Goal: Information Seeking & Learning: Learn about a topic

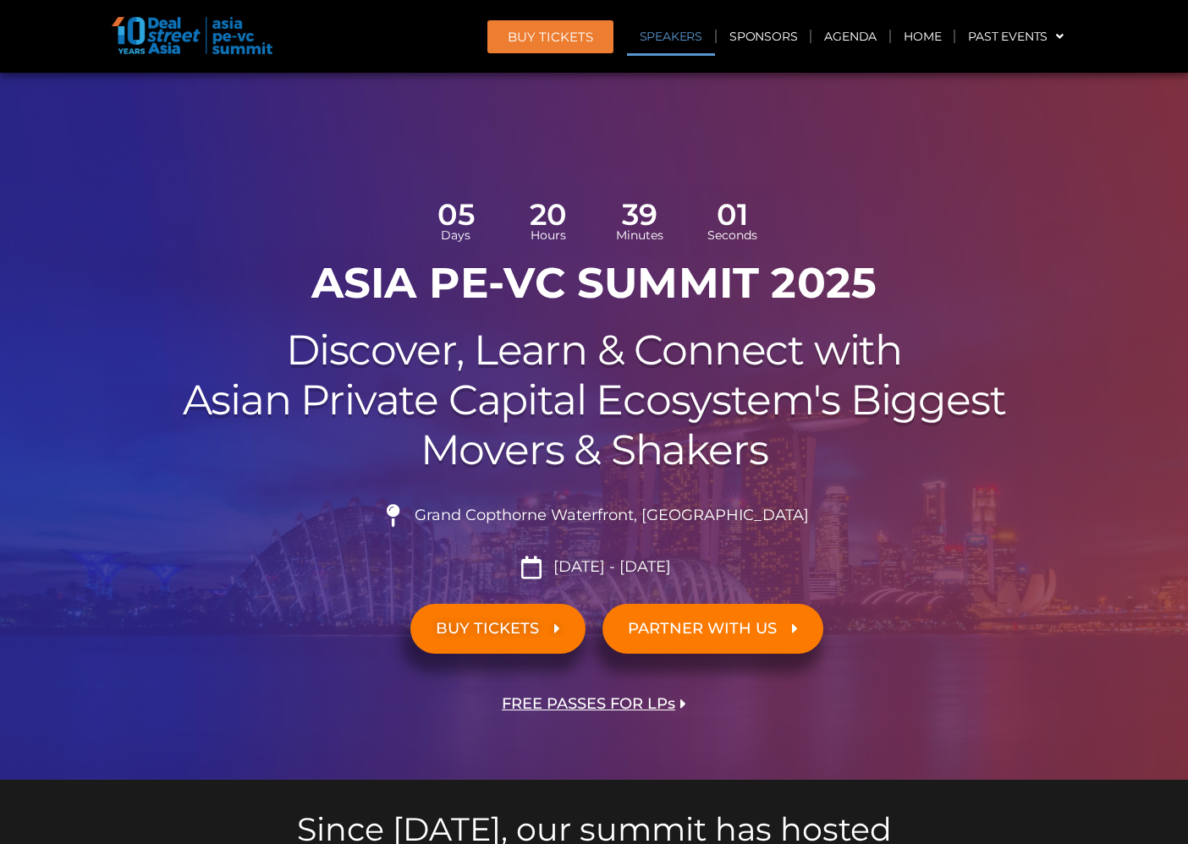
click at [660, 36] on link "Speakers" at bounding box center [671, 36] width 88 height 39
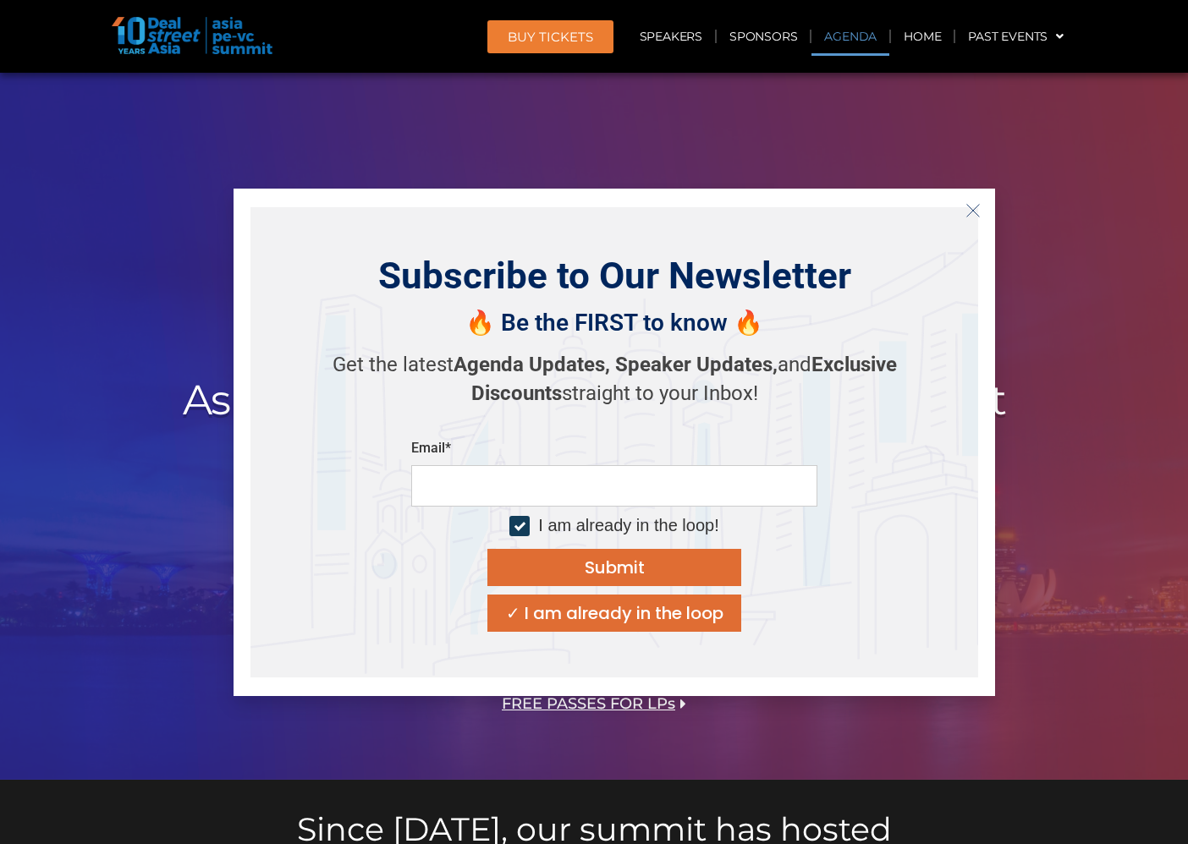
click at [844, 41] on link "Agenda" at bounding box center [850, 36] width 78 height 39
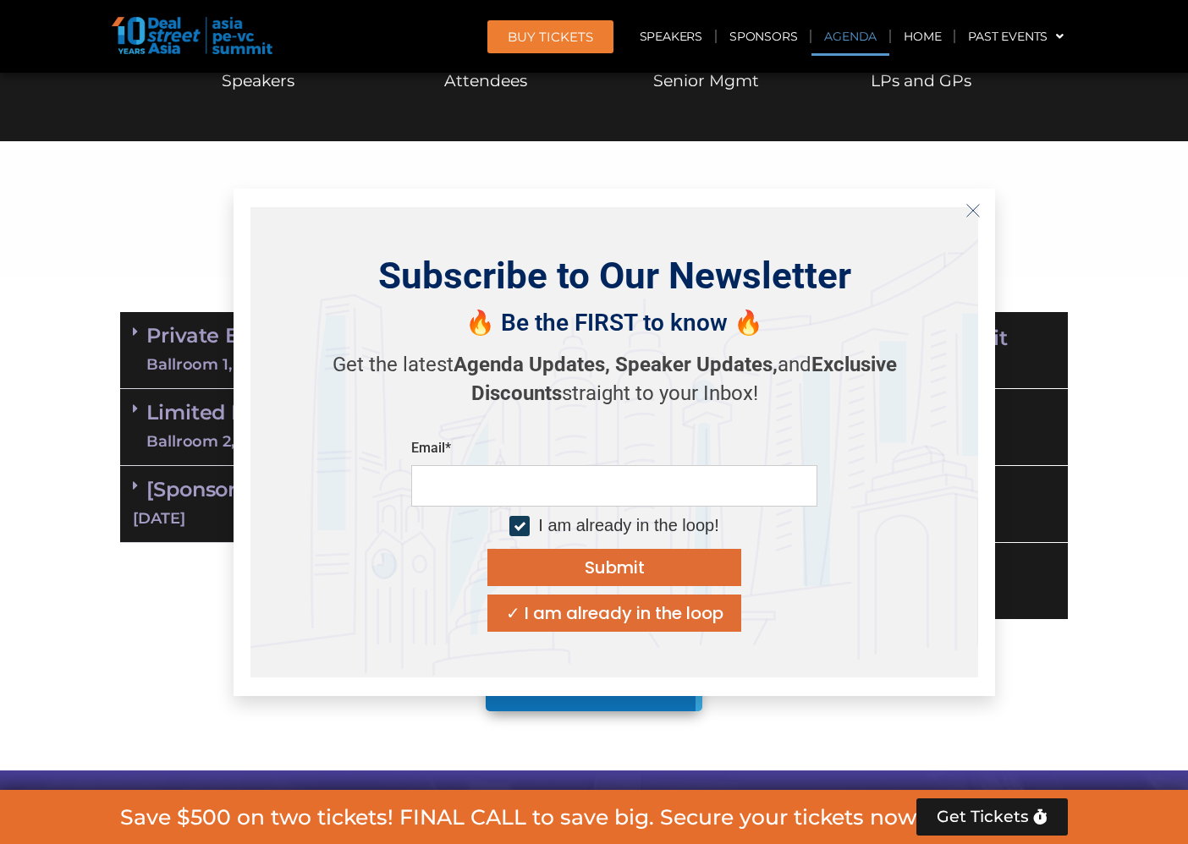
scroll to position [975, 0]
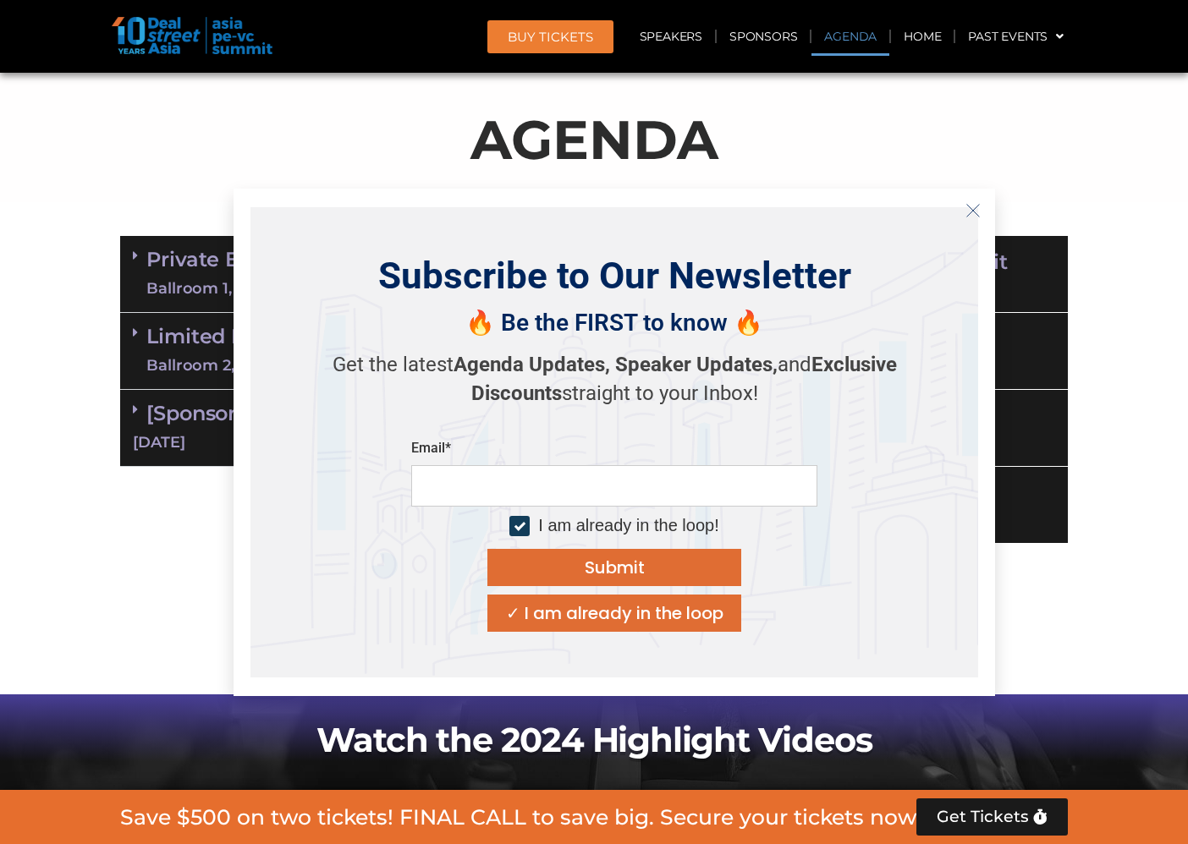
click at [976, 213] on icon "Close" at bounding box center [972, 210] width 15 height 15
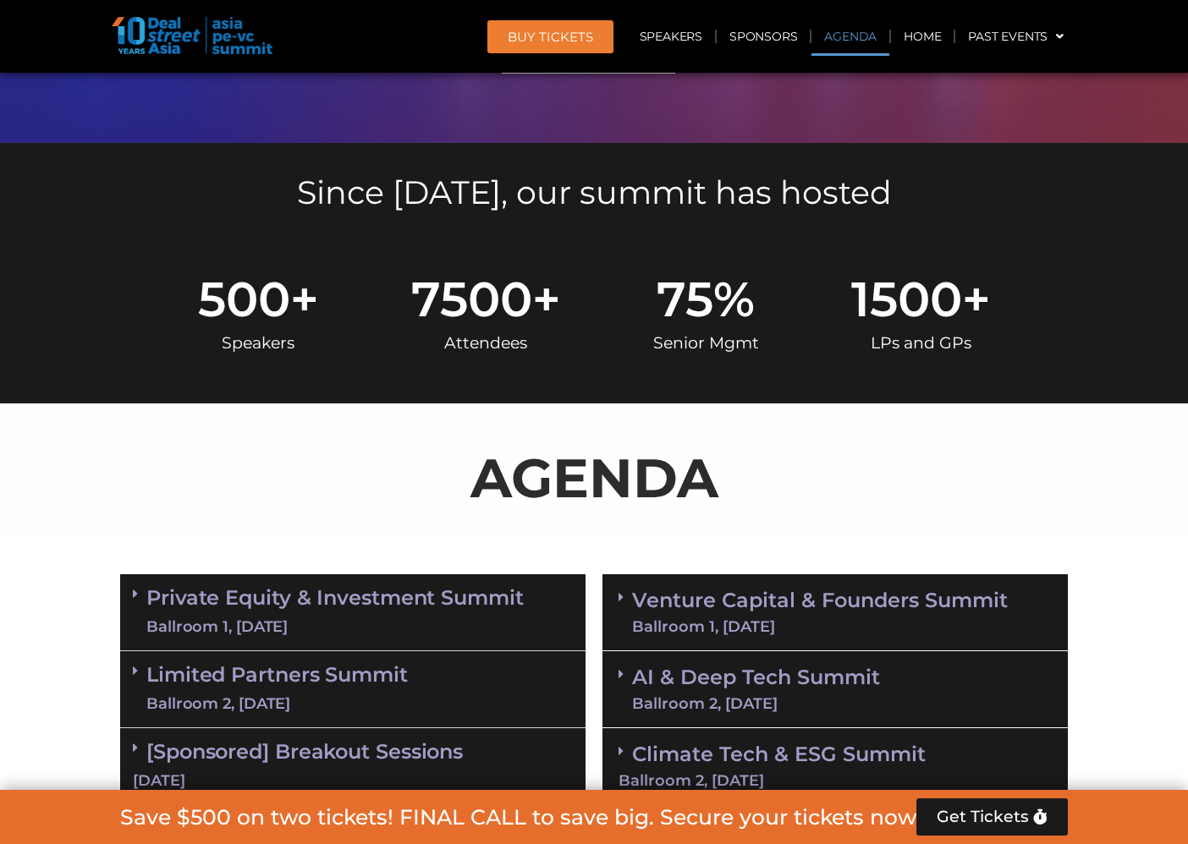
scroll to position [806, 0]
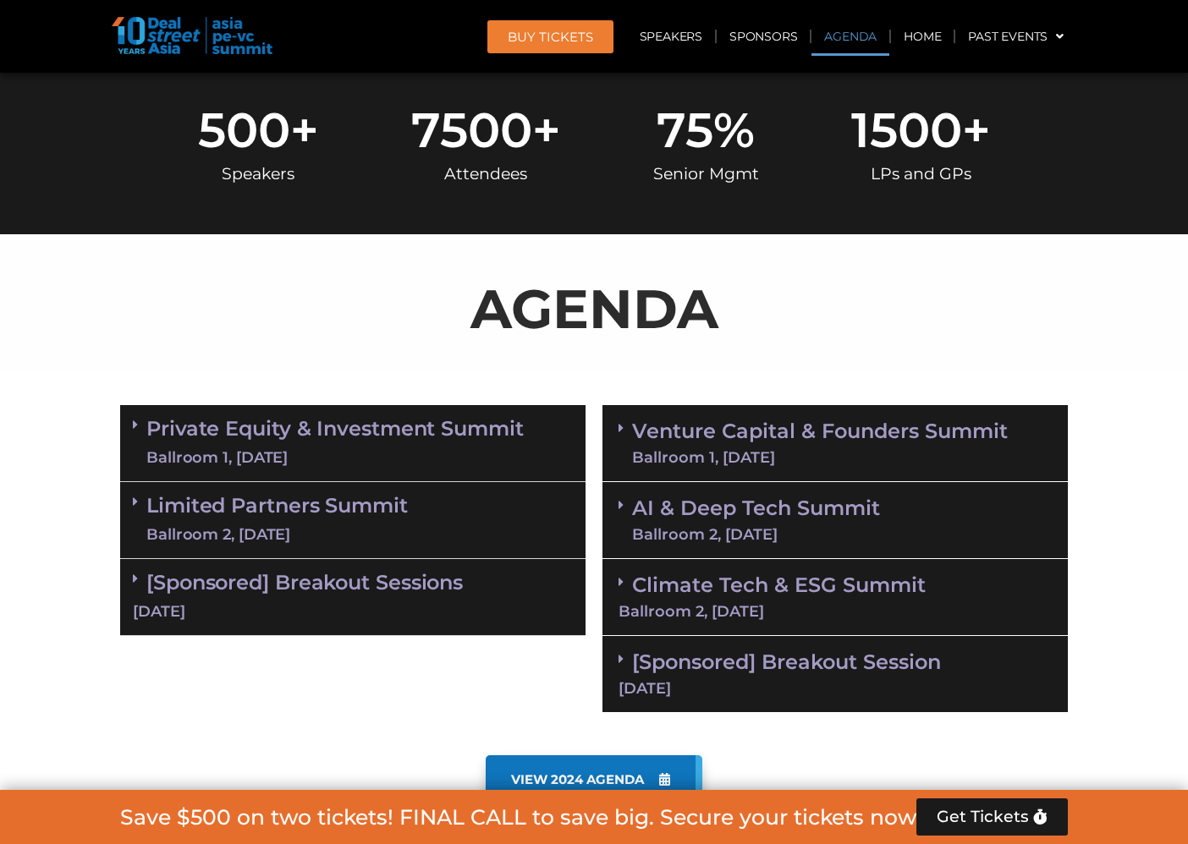
click at [435, 447] on div "Ballroom 1, [DATE]" at bounding box center [334, 457] width 377 height 21
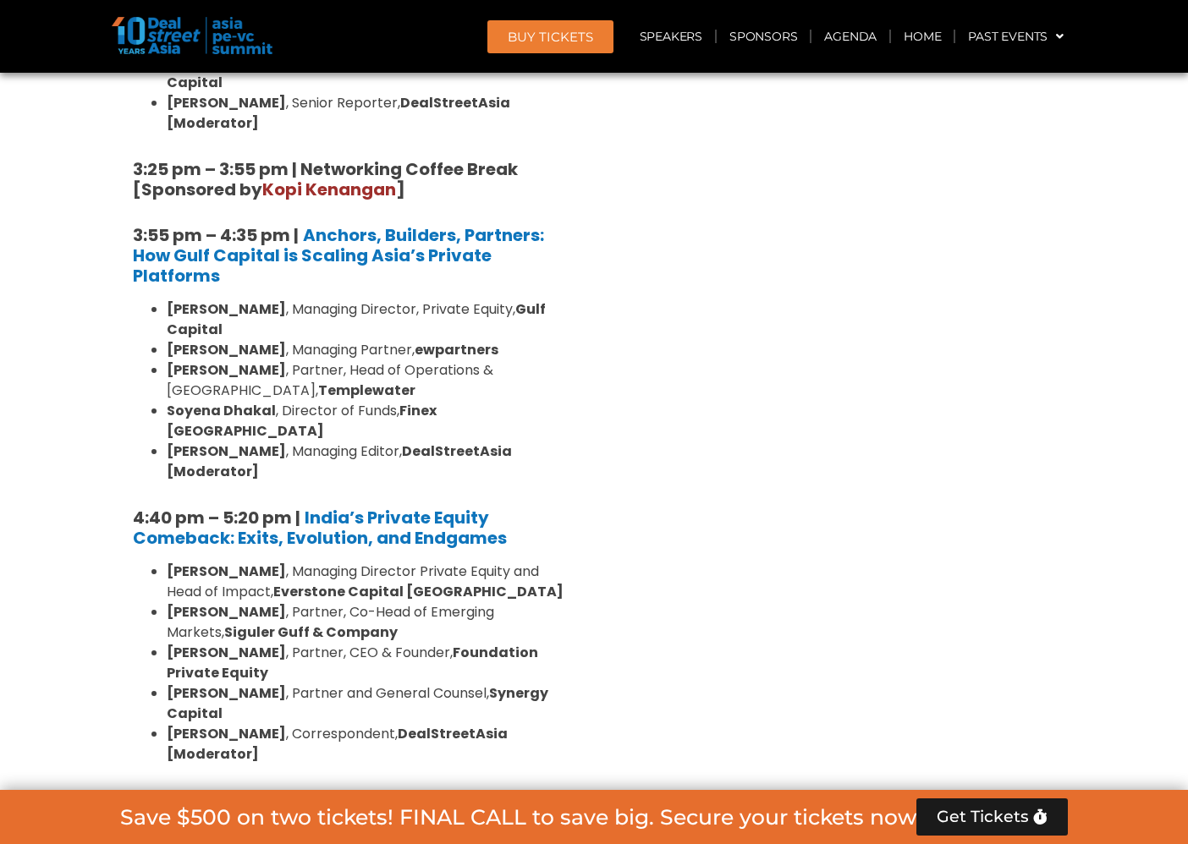
scroll to position [3175, 0]
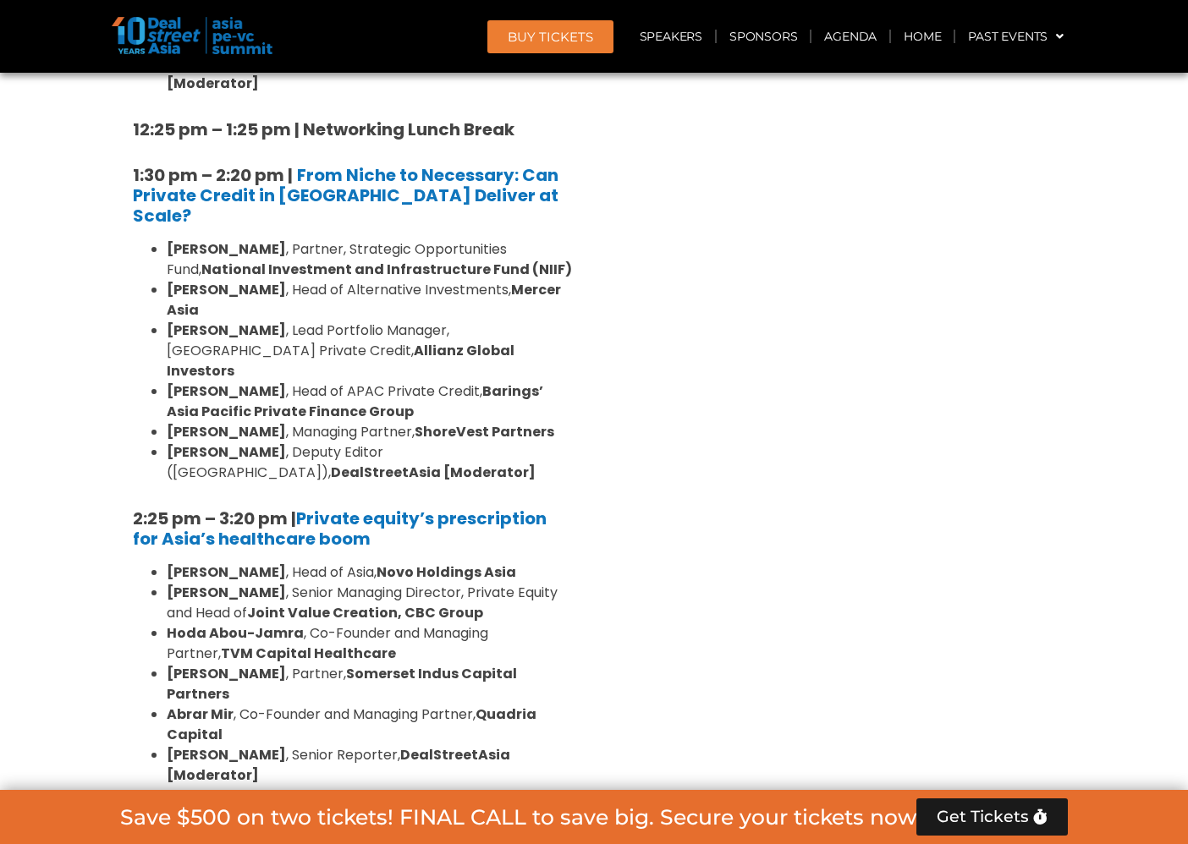
scroll to position [2329, 0]
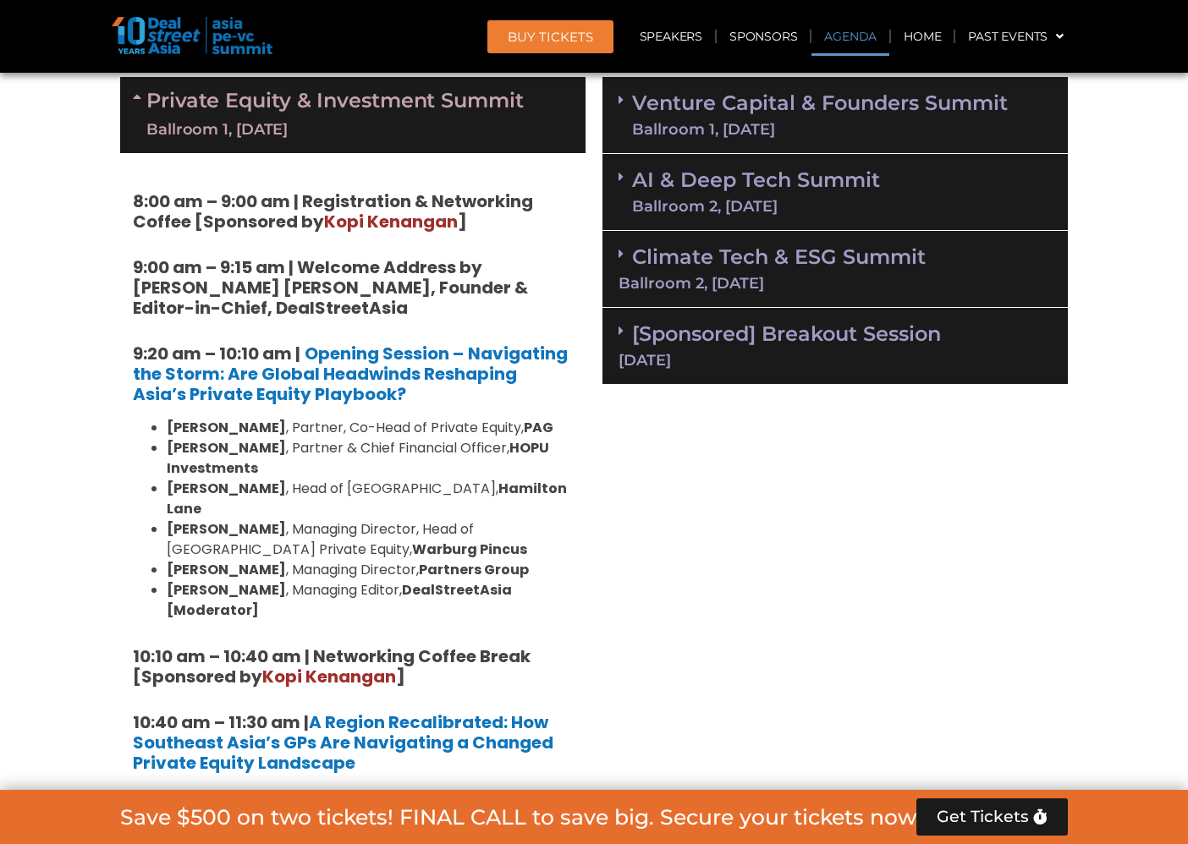
scroll to position [1028, 0]
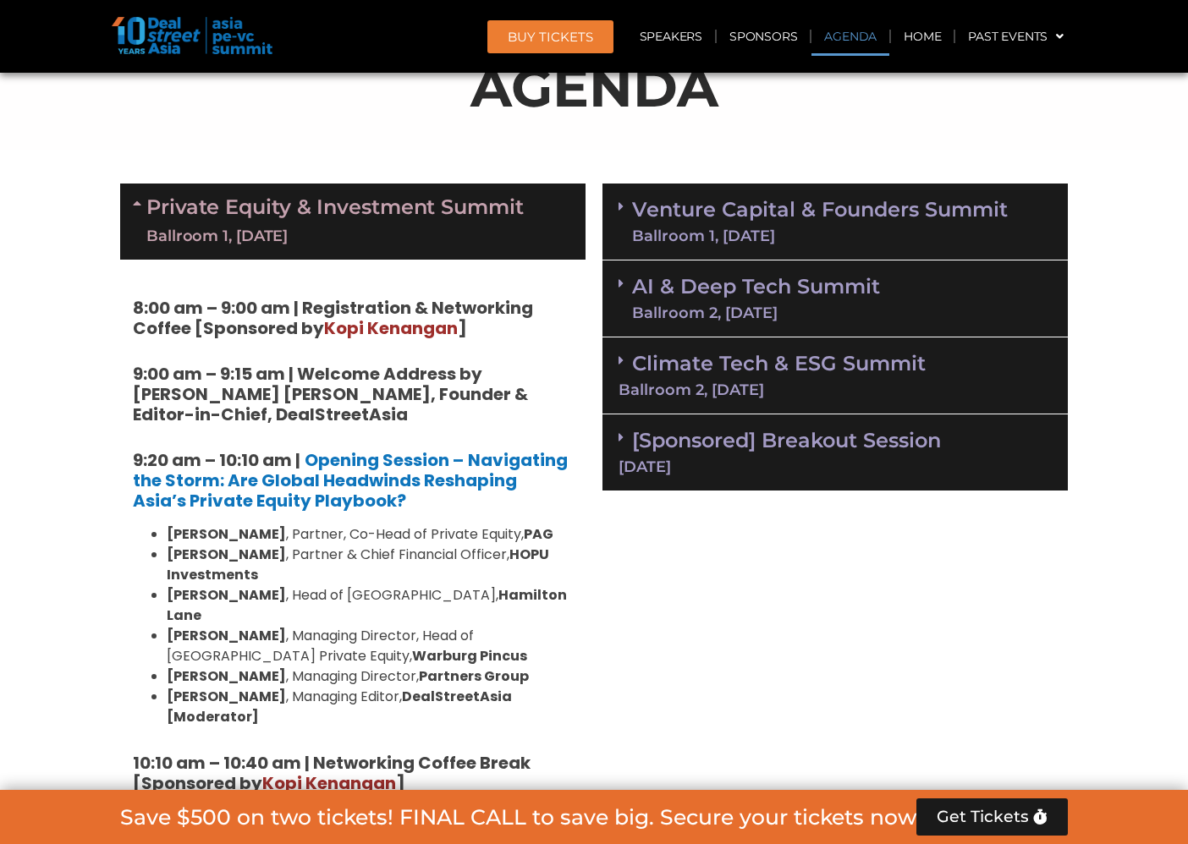
click at [841, 225] on link "Venture Capital & Founders​ Summit Ballroom 1, [DATE]" at bounding box center [820, 222] width 376 height 44
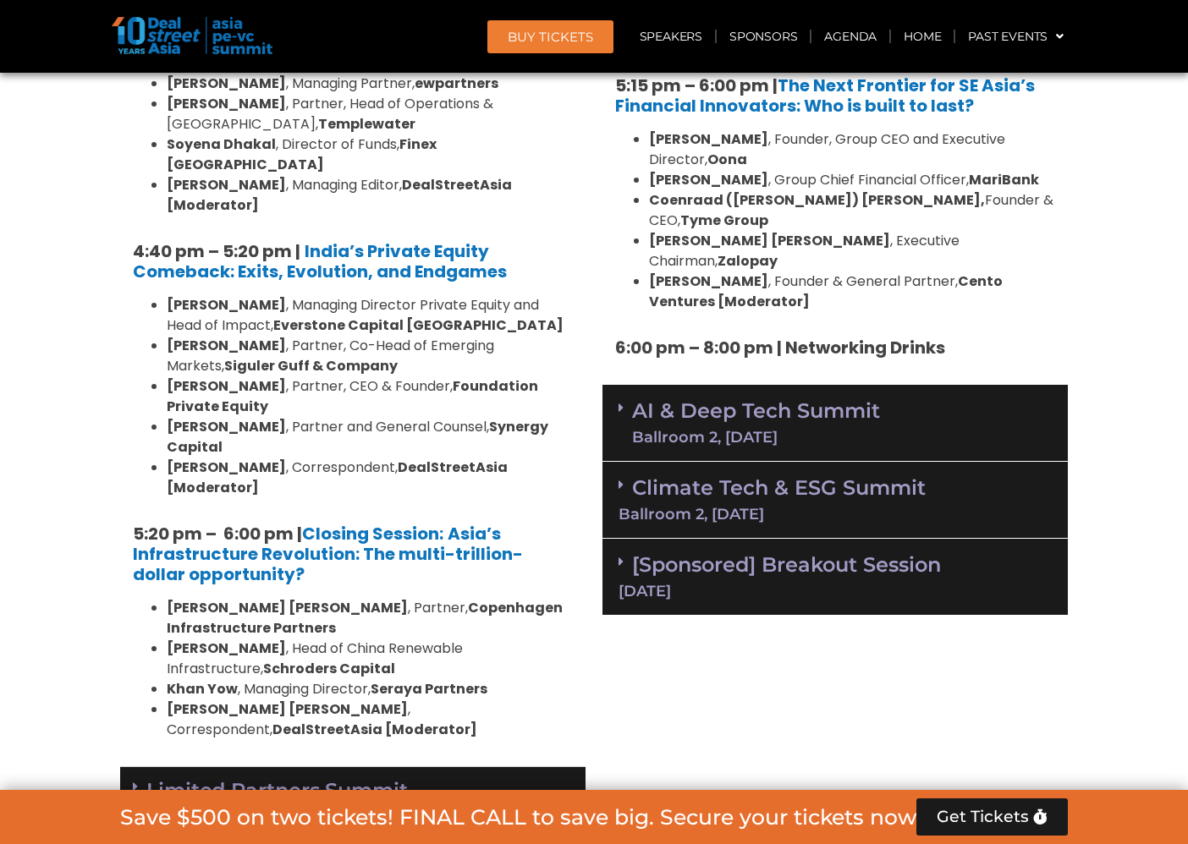
scroll to position [3312, 0]
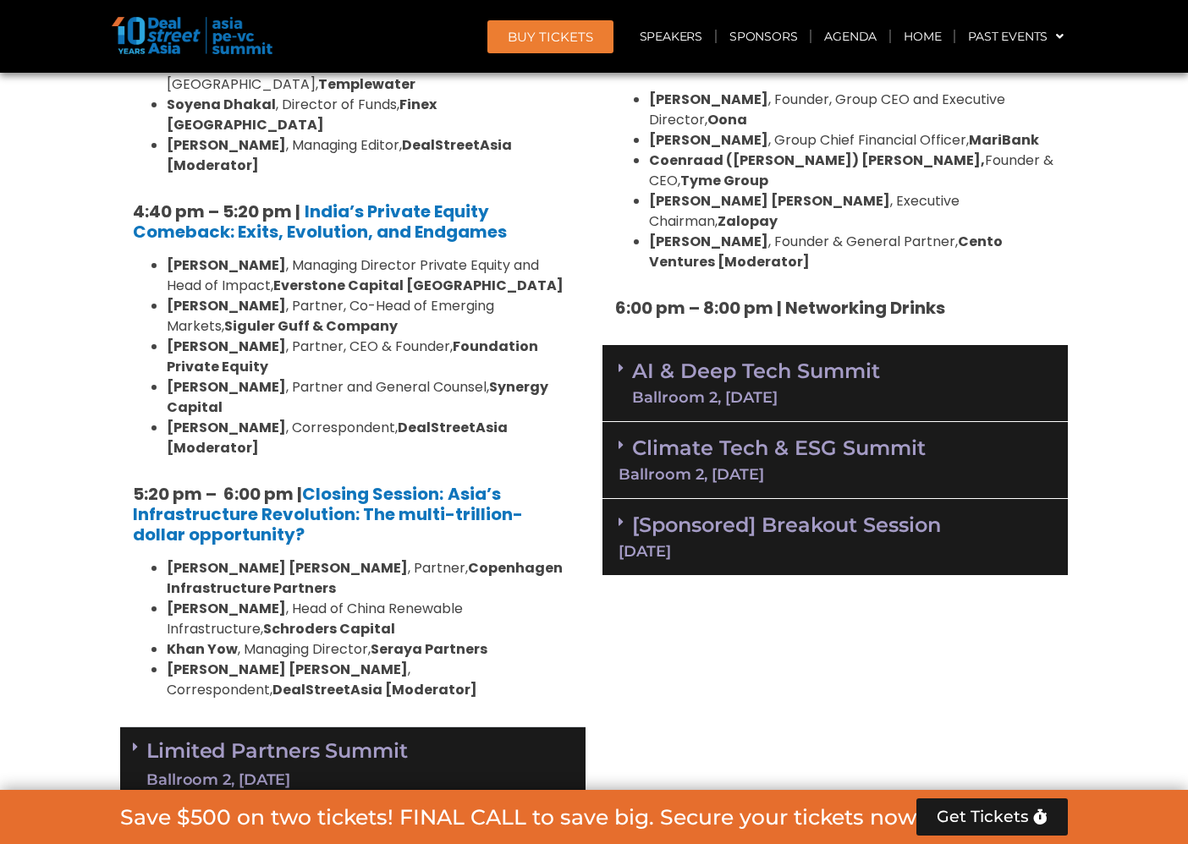
click at [522, 728] on div "Limited Partners [GEOGRAPHIC_DATA] 2, [DATE]" at bounding box center [352, 766] width 465 height 77
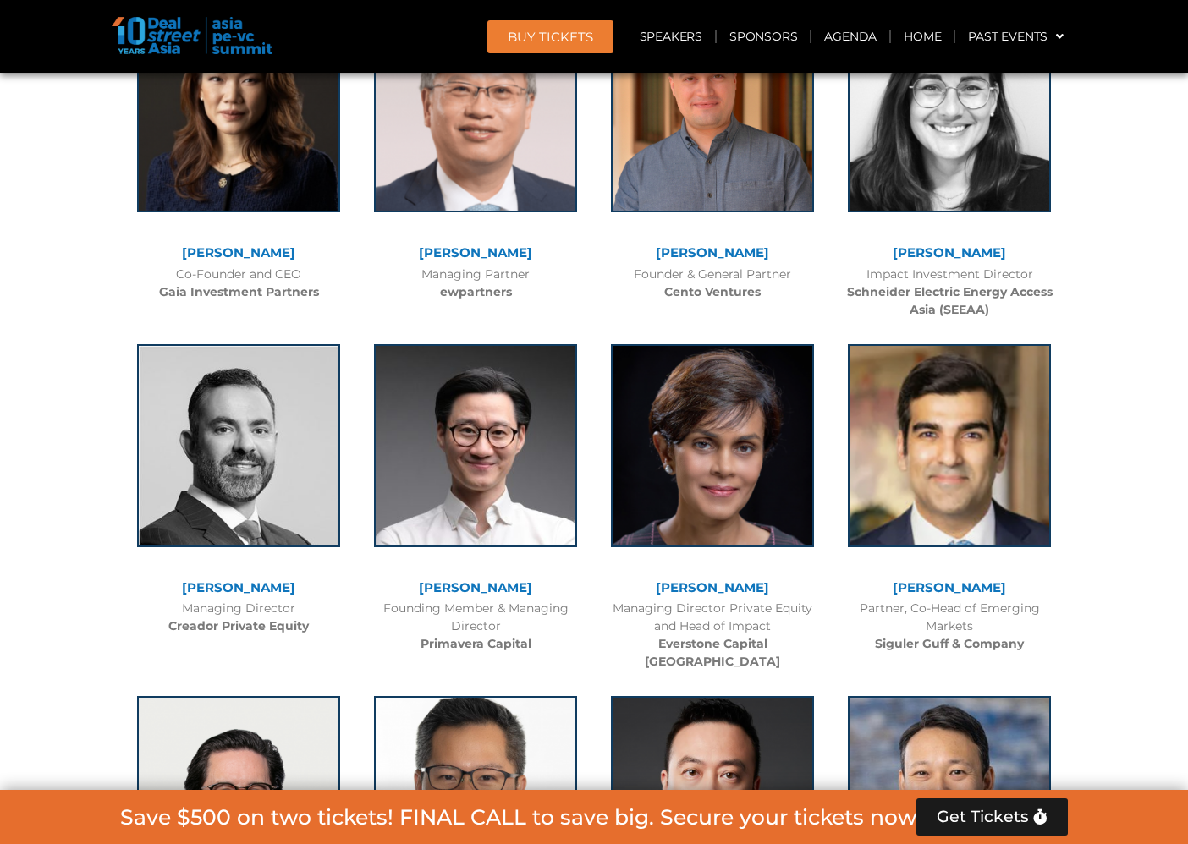
scroll to position [11264, 0]
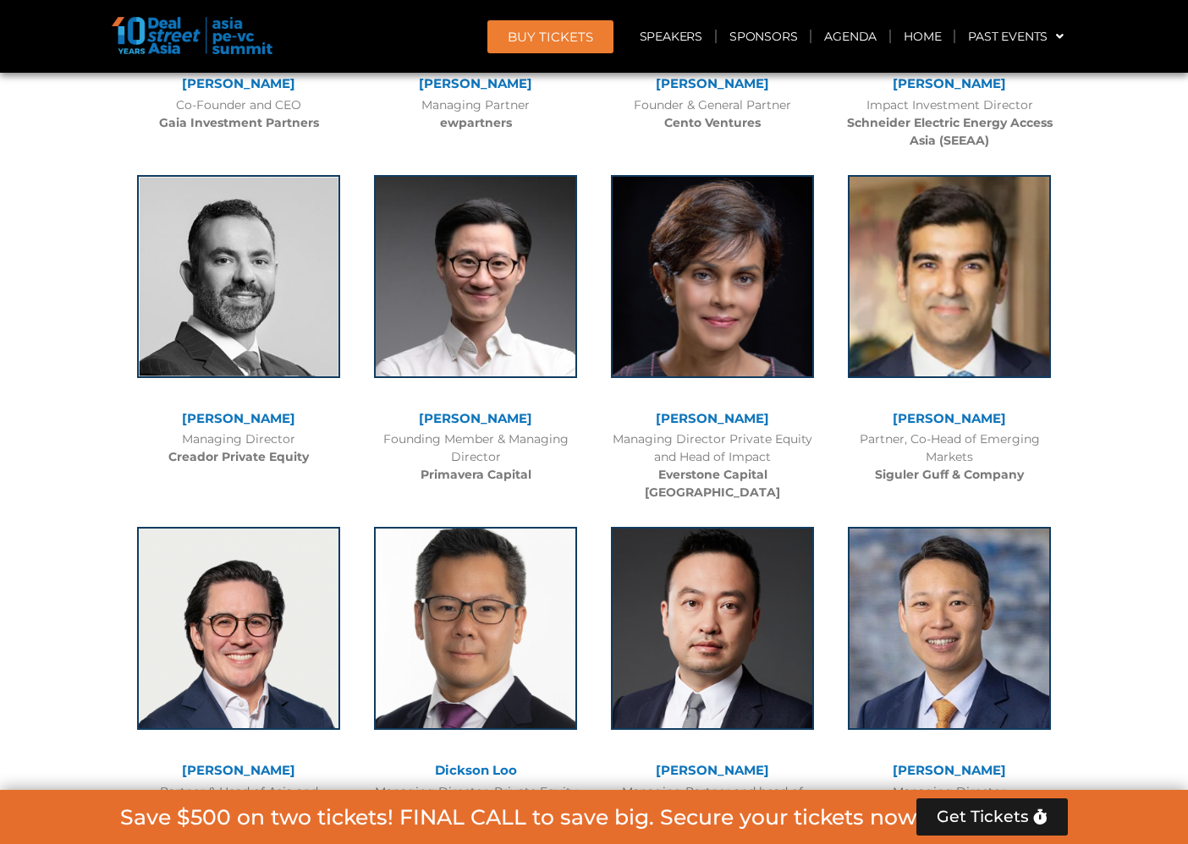
click at [975, 783] on div "Managing Director Future Standard" at bounding box center [949, 801] width 220 height 36
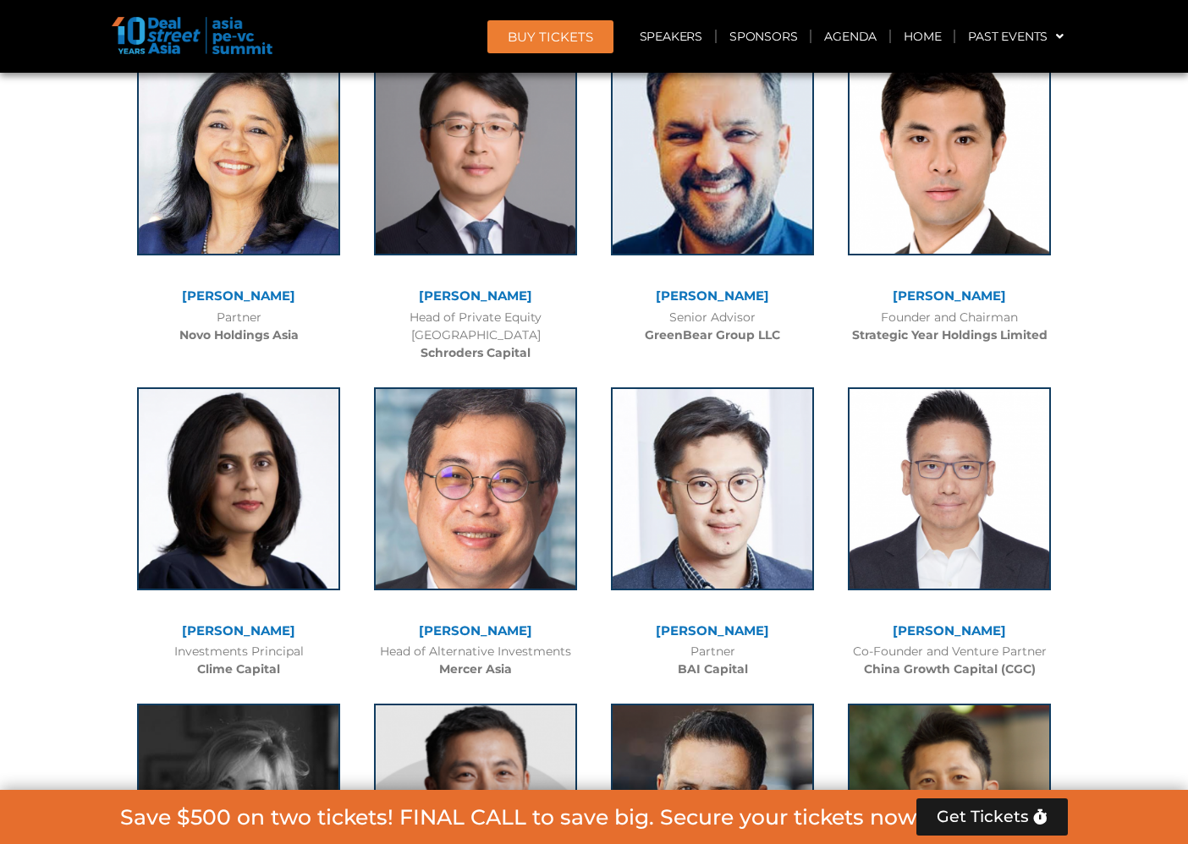
scroll to position [12448, 0]
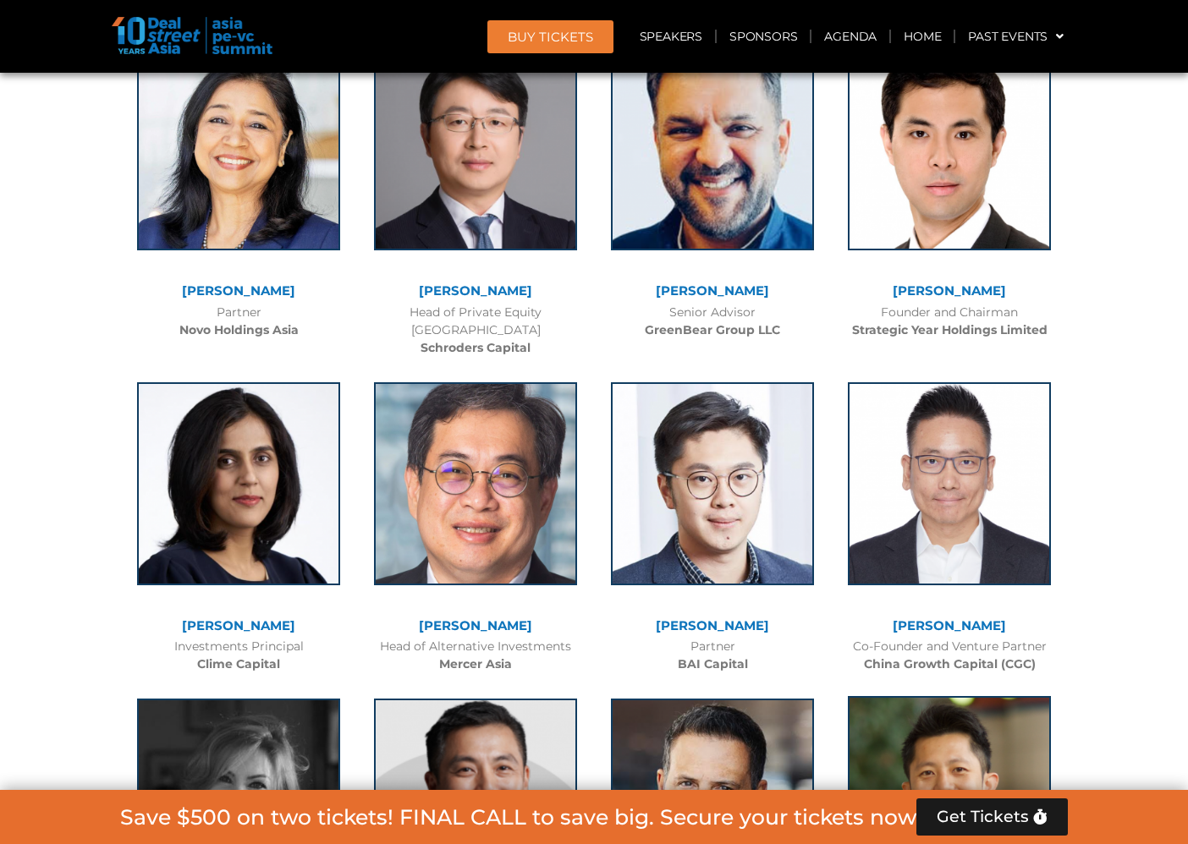
click at [907, 696] on img at bounding box center [949, 797] width 203 height 203
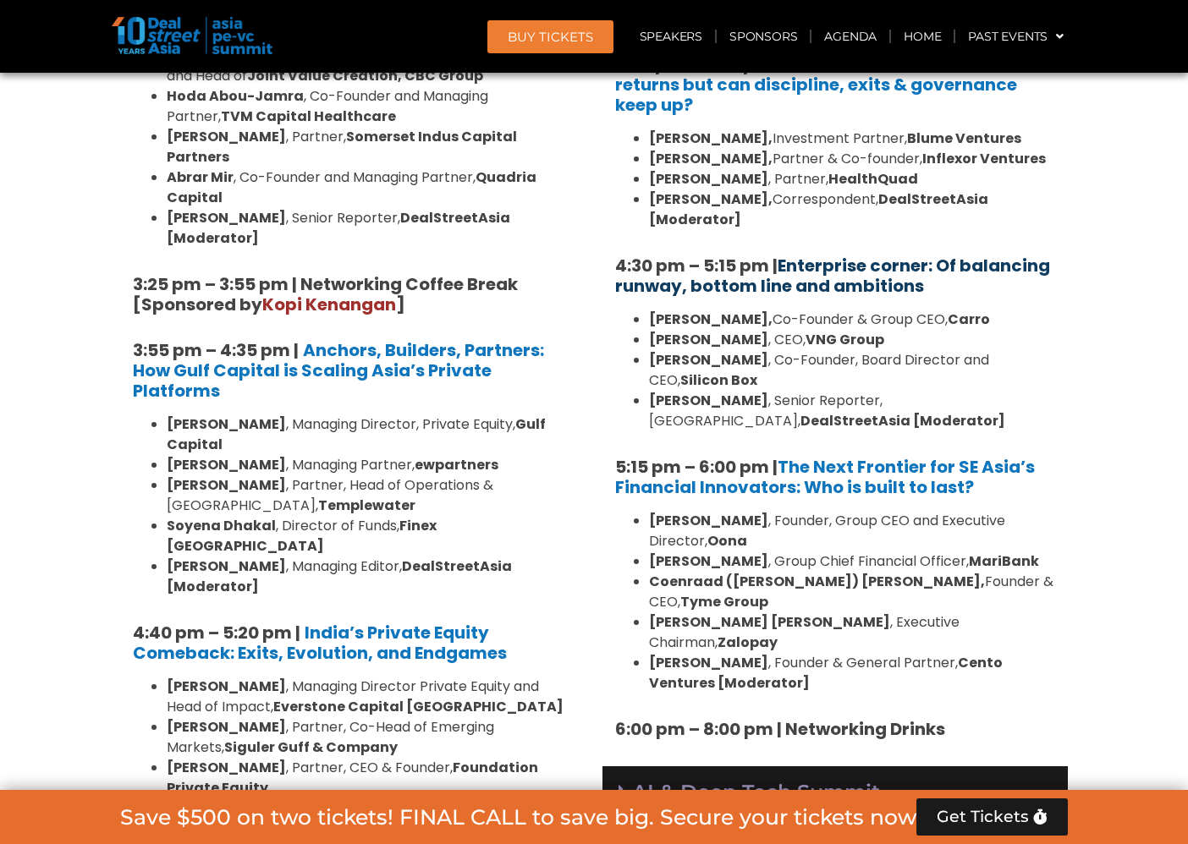
scroll to position [3130, 0]
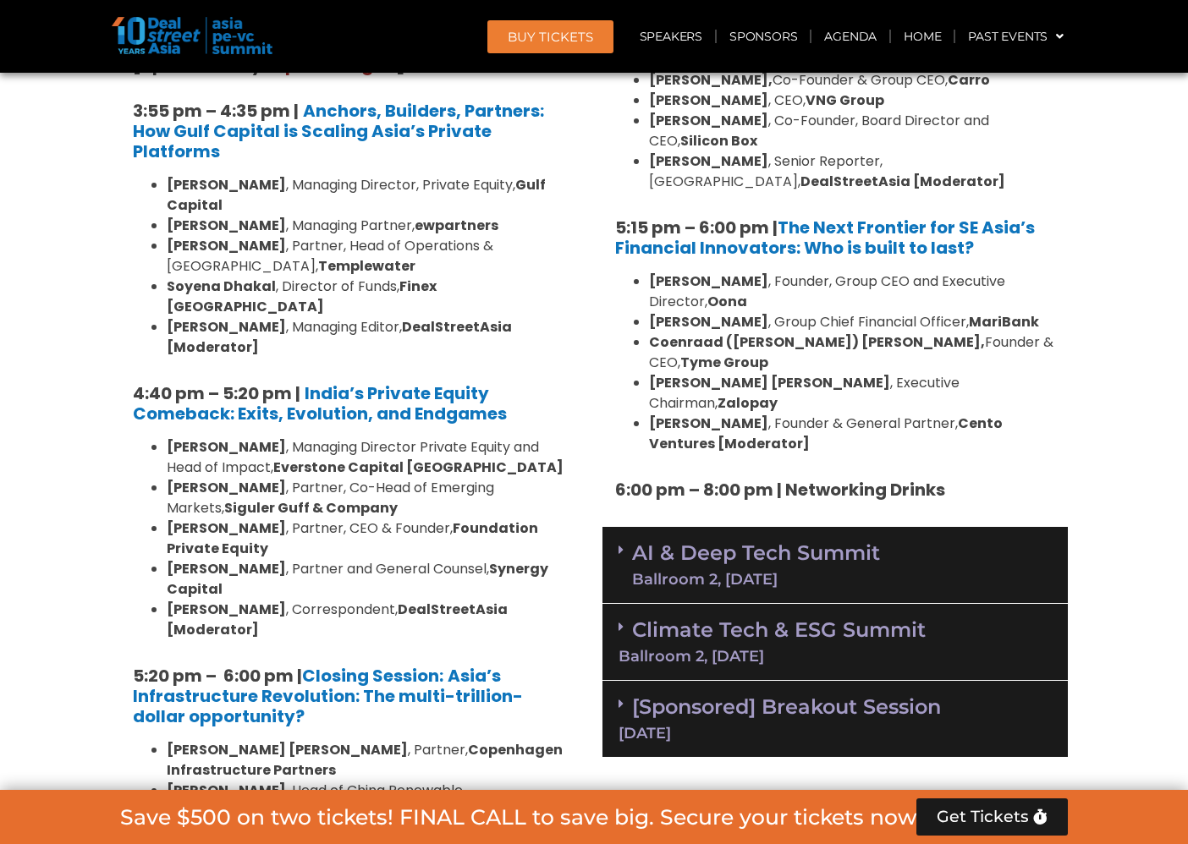
click at [912, 527] on div "AI & Deep Tech Summit Ballroom 2, [DATE]" at bounding box center [834, 565] width 465 height 77
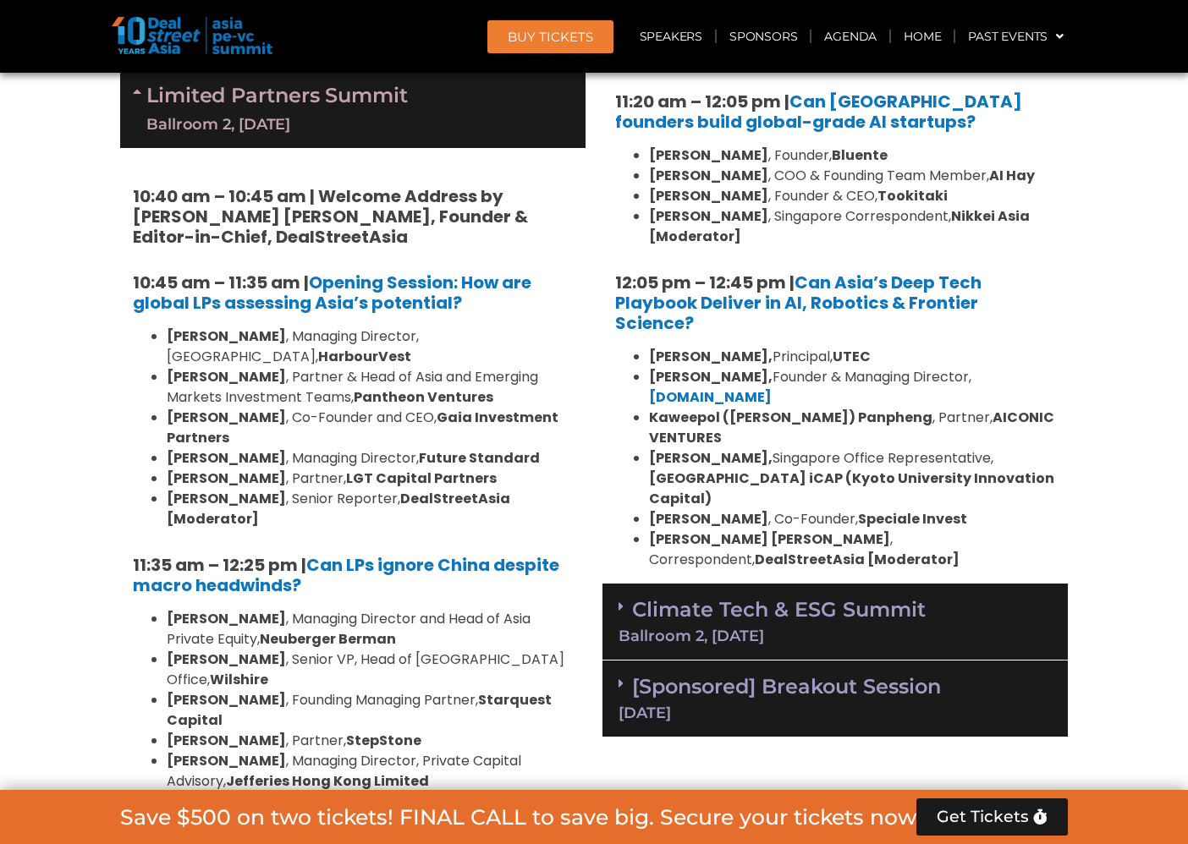
scroll to position [3984, 0]
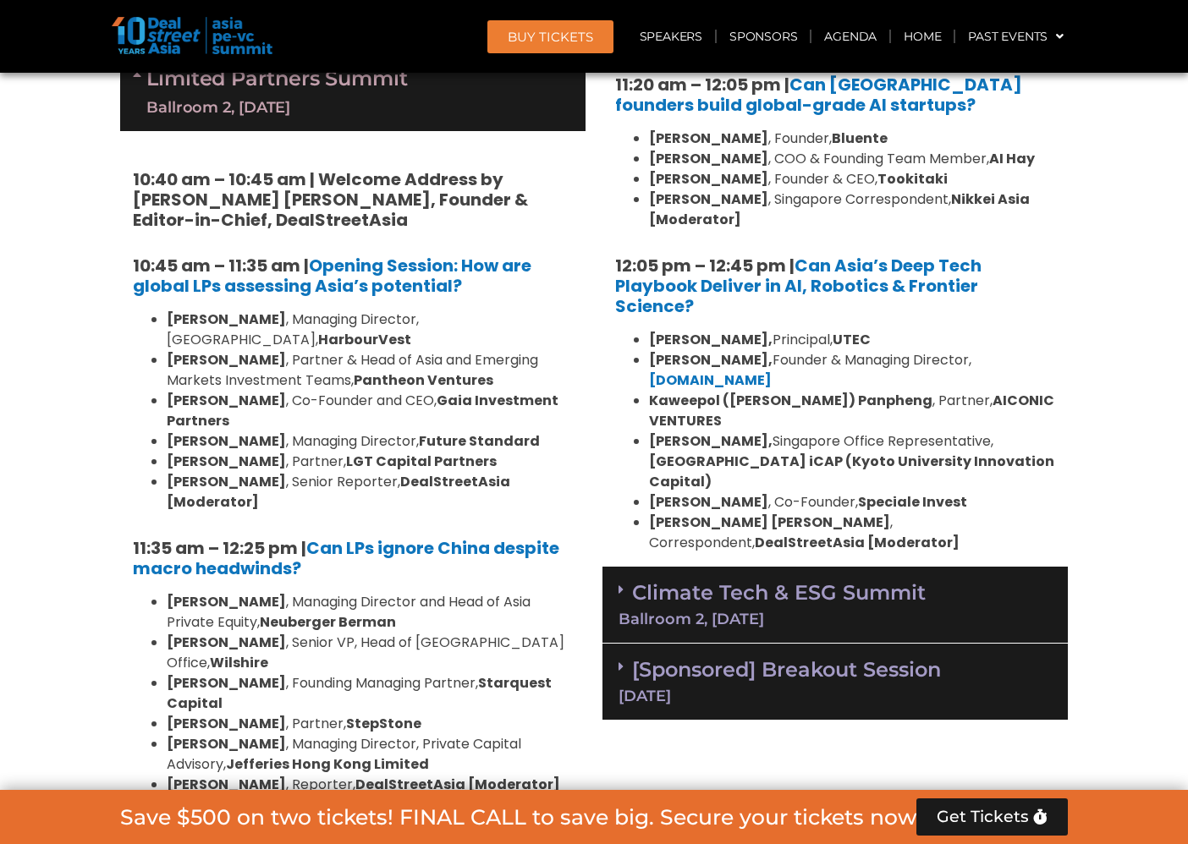
click at [907, 567] on div "Climate Tech & ESG Summit Ballroom 2, [DATE]" at bounding box center [834, 605] width 465 height 77
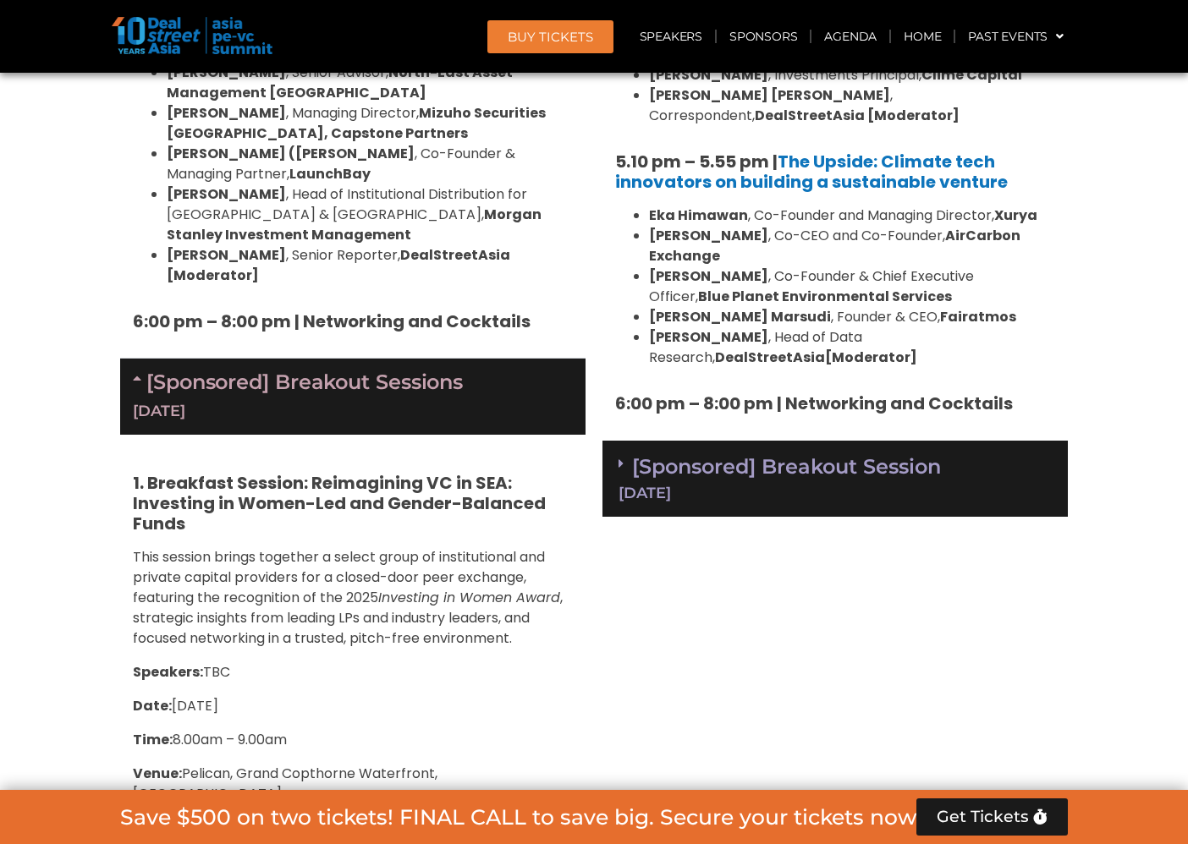
scroll to position [5603, 0]
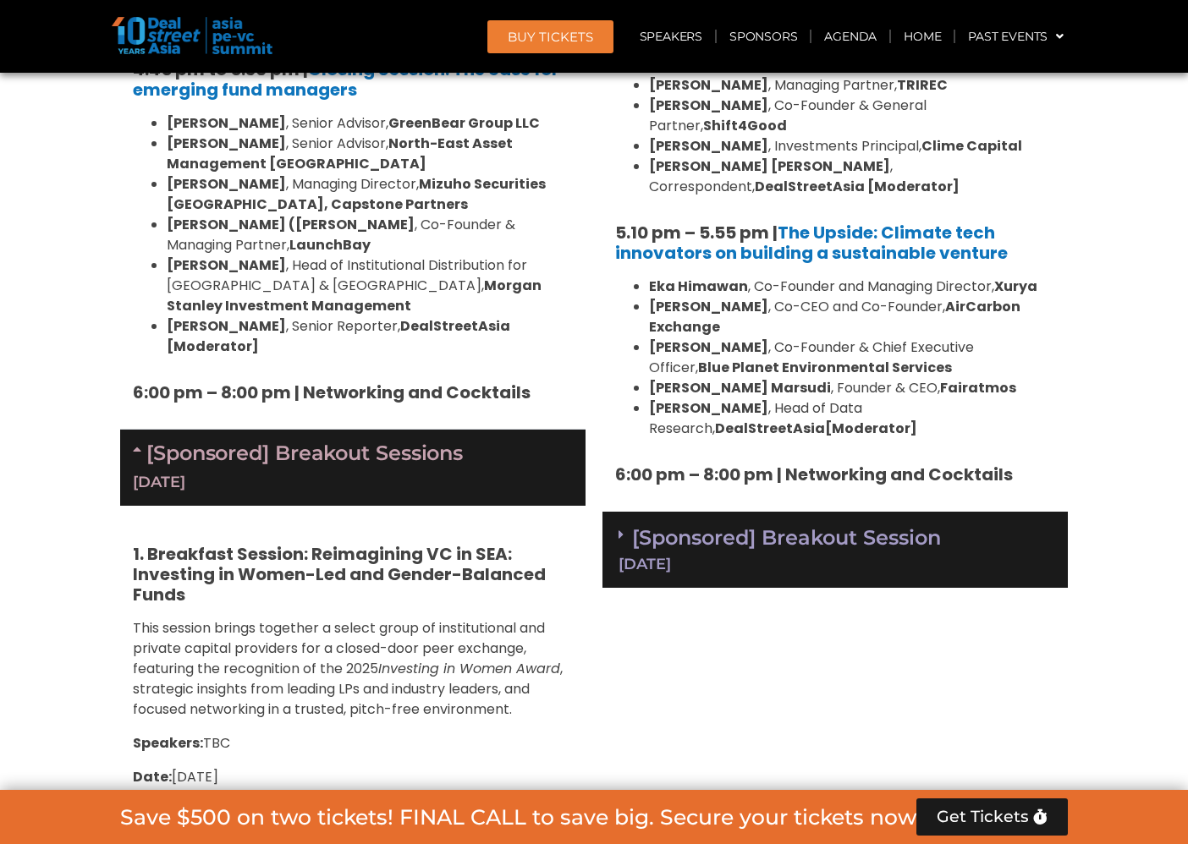
click at [850, 557] on div "[DATE]" at bounding box center [834, 564] width 433 height 15
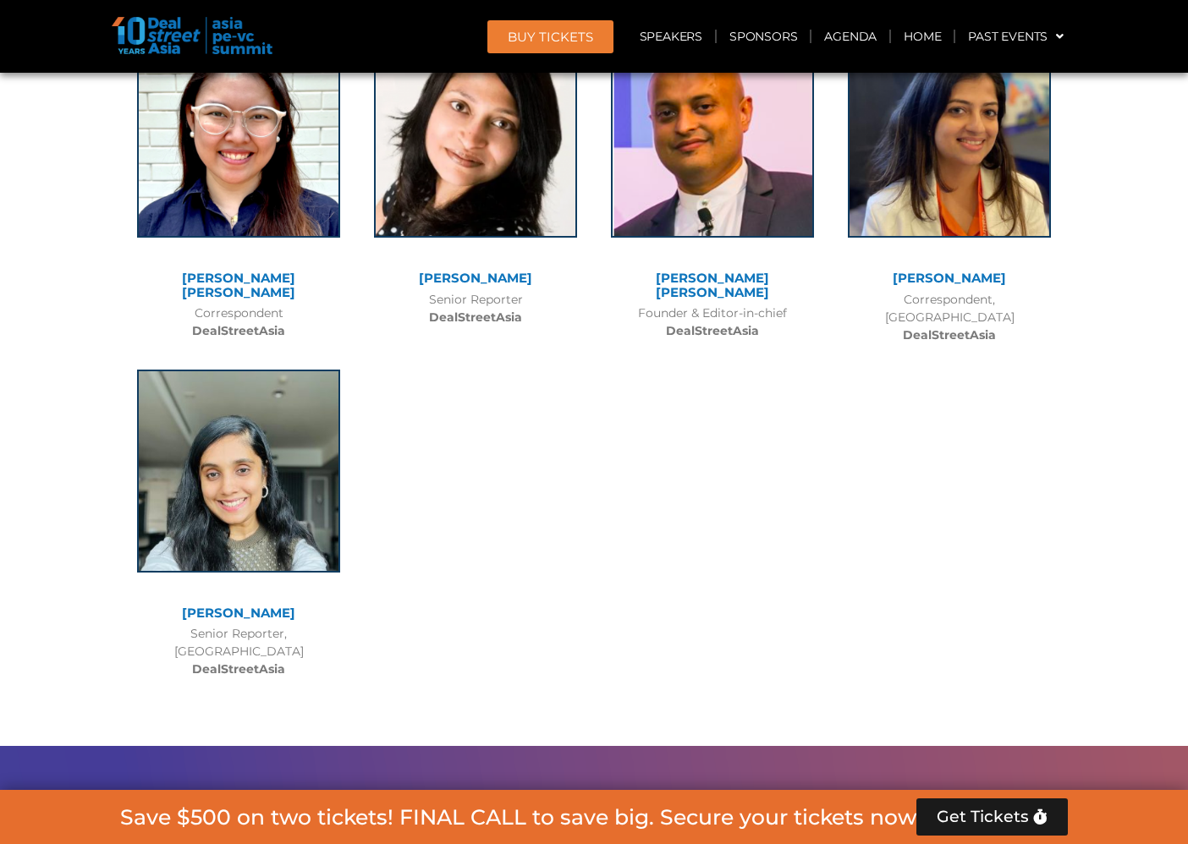
scroll to position [19815, 0]
